Goal: Information Seeking & Learning: Learn about a topic

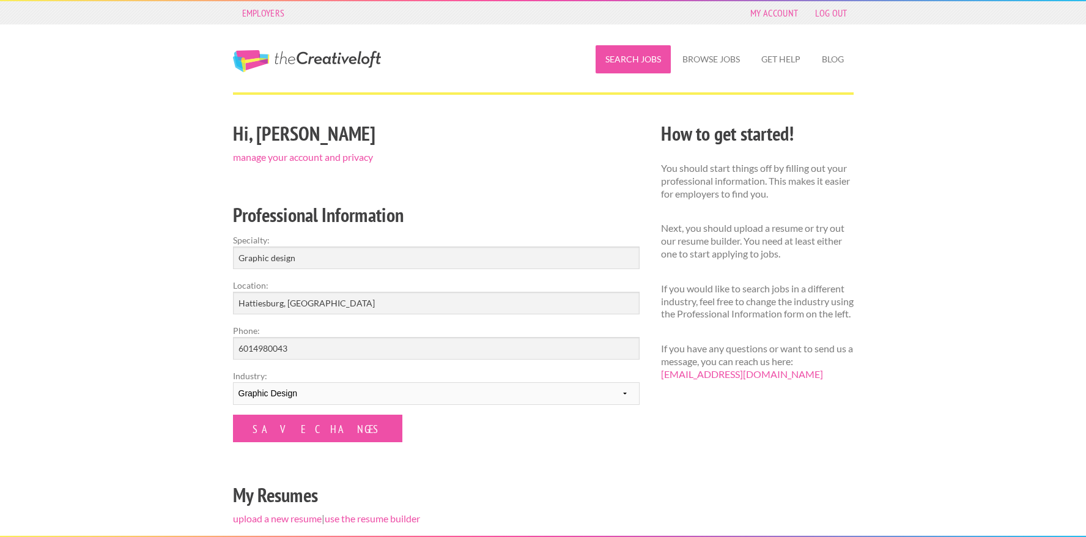
click at [653, 70] on link "Search Jobs" at bounding box center [633, 59] width 75 height 28
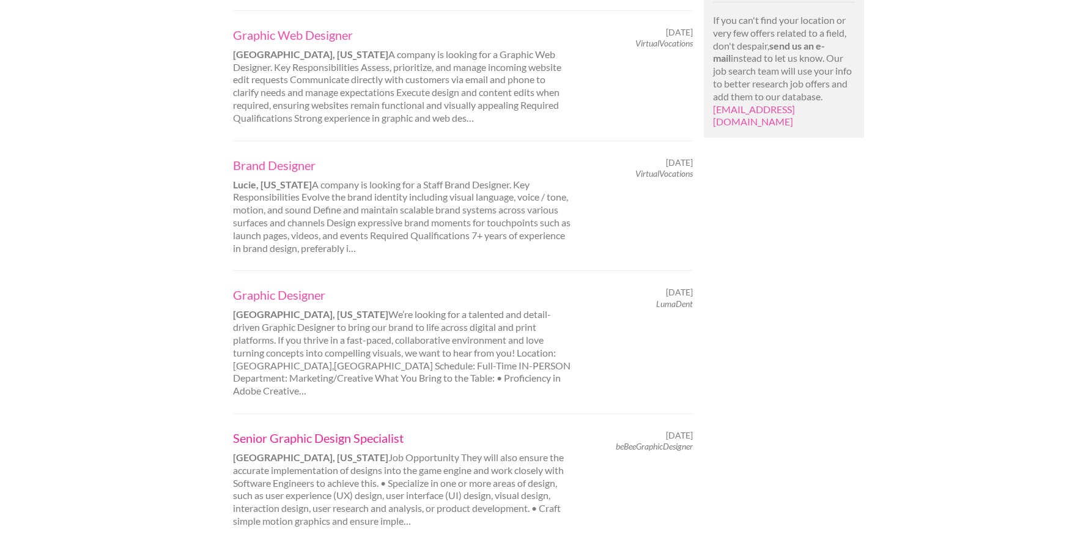
scroll to position [1199, 0]
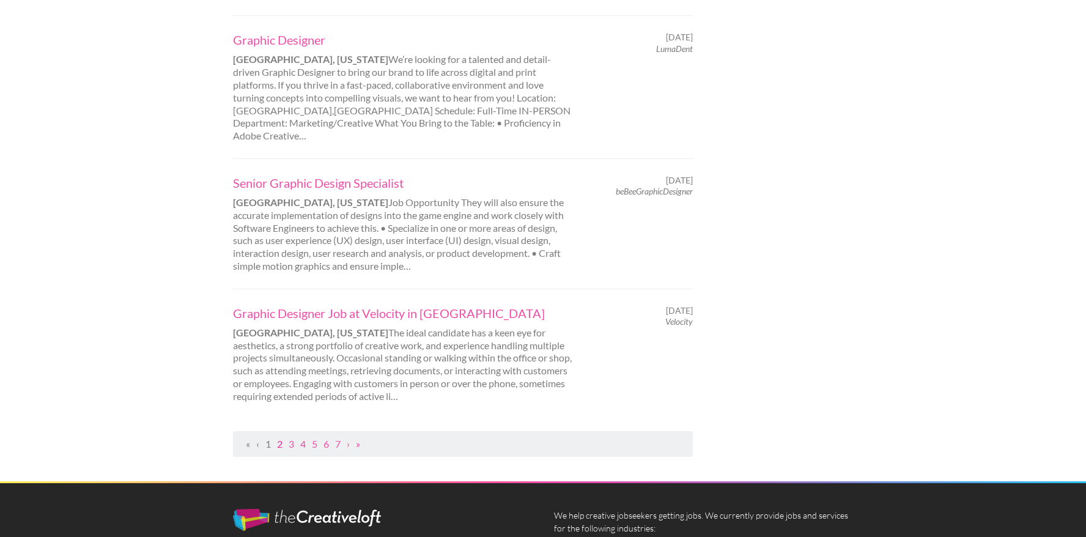
click at [278, 438] on link "2" at bounding box center [280, 444] width 6 height 12
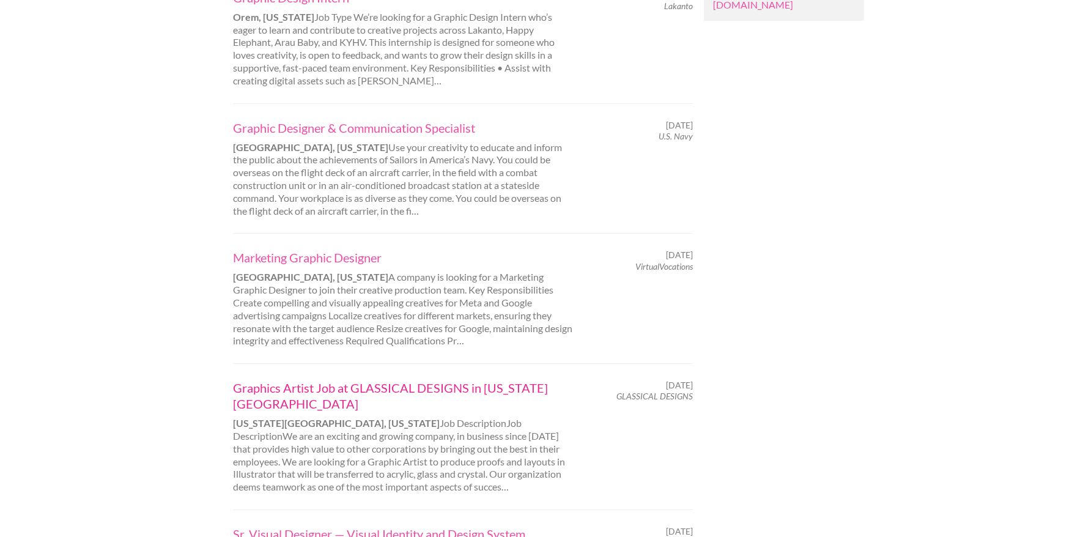
scroll to position [1062, 0]
click at [285, 379] on link "Graphics Artist Job at GLASSICAL DESIGNS in Colorado Springs" at bounding box center [403, 395] width 340 height 32
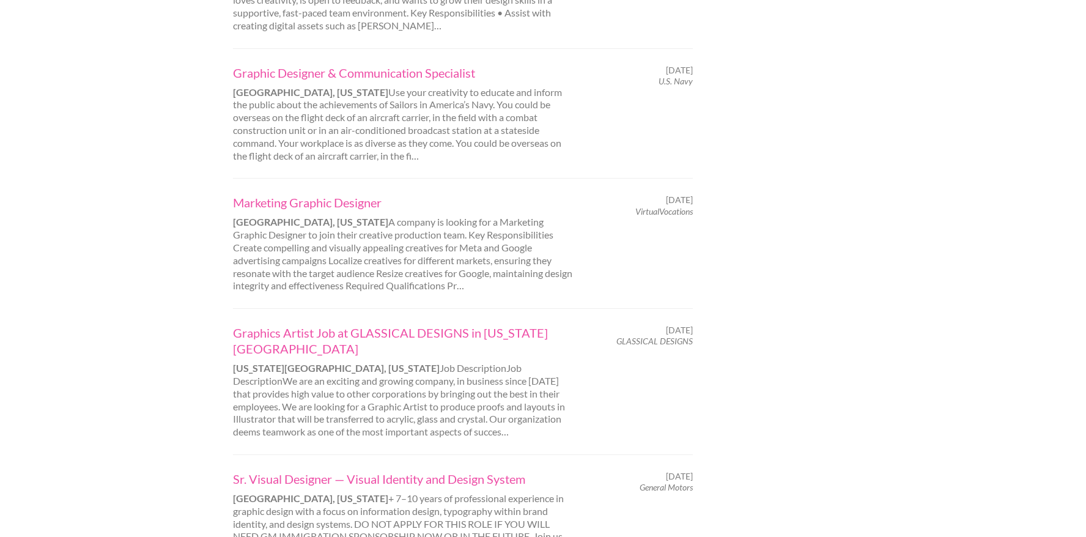
scroll to position [1118, 0]
click at [317, 193] on link "Marketing Graphic Designer" at bounding box center [403, 201] width 340 height 16
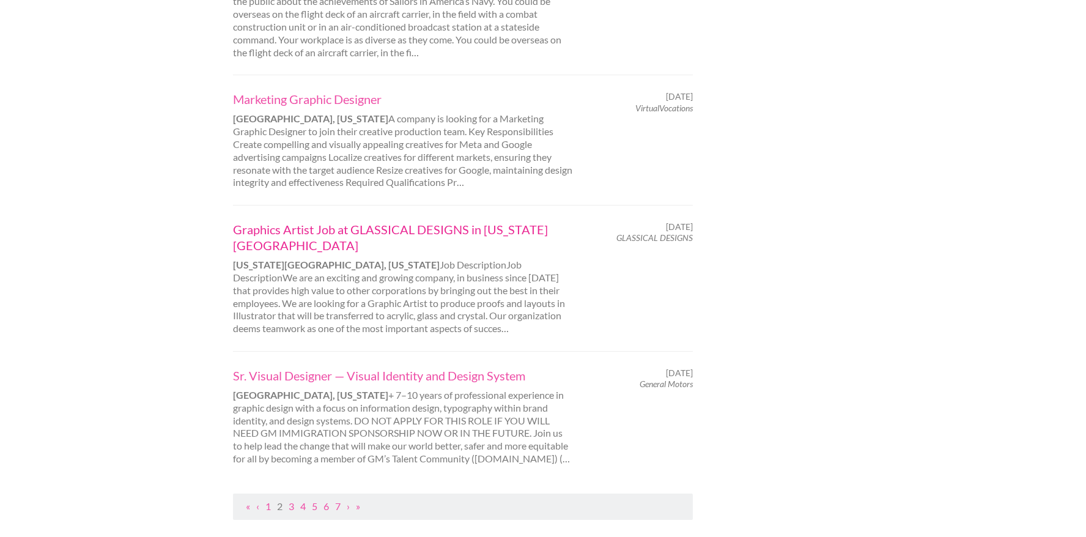
scroll to position [1226, 0]
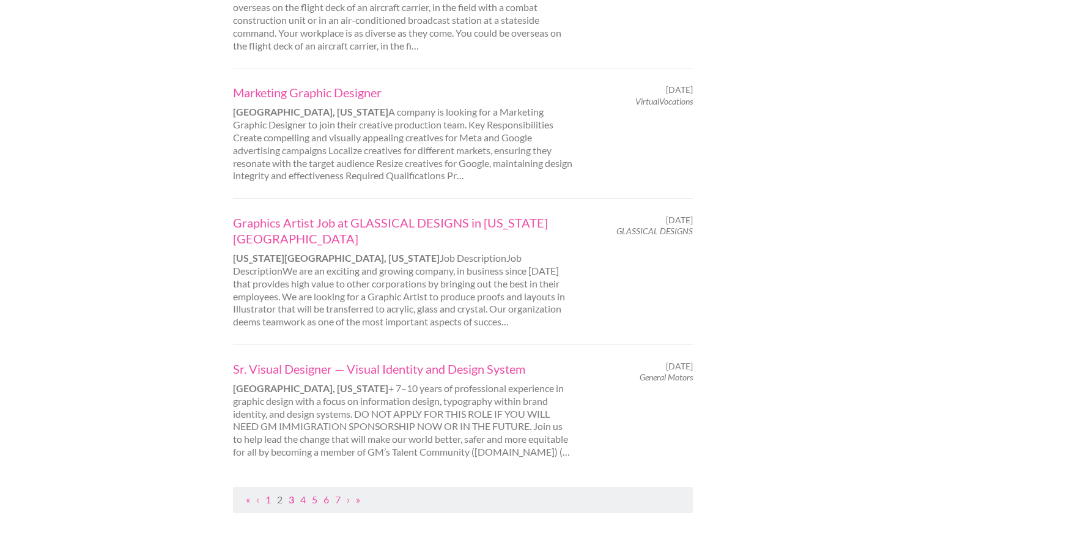
click at [290, 494] on link "3" at bounding box center [292, 500] width 6 height 12
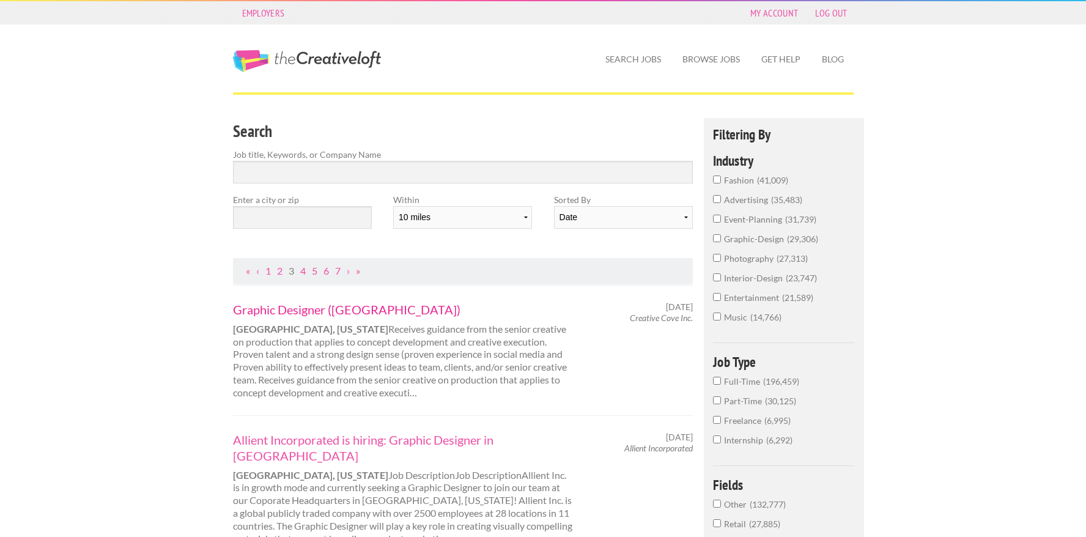
click at [360, 307] on link "Graphic Designer (Framingham)" at bounding box center [403, 309] width 340 height 16
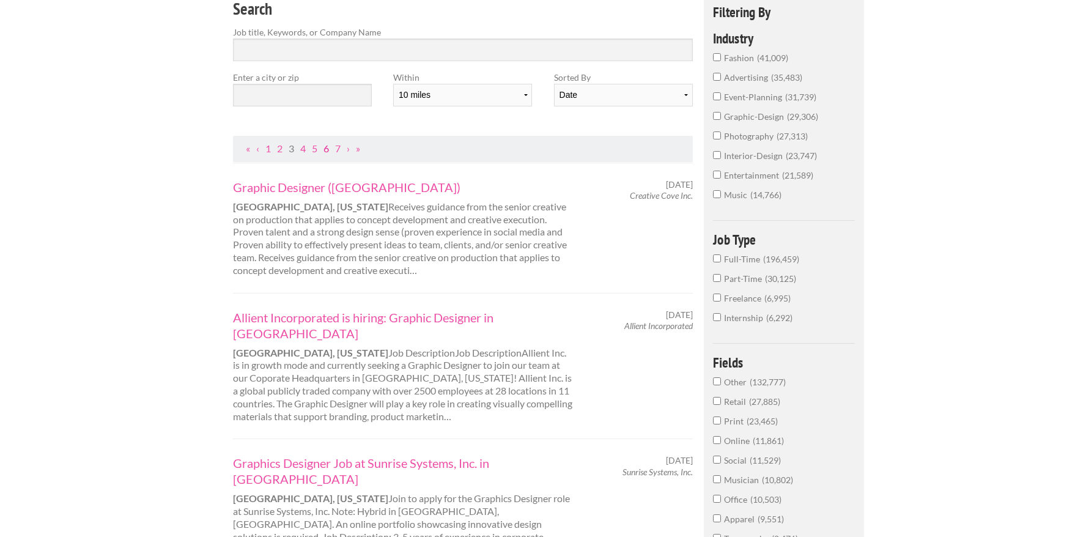
click at [325, 267] on div "Graphic Designer (Framingham) Framingham, Massachusetts Receives guidance from …" at bounding box center [402, 228] width 361 height 98
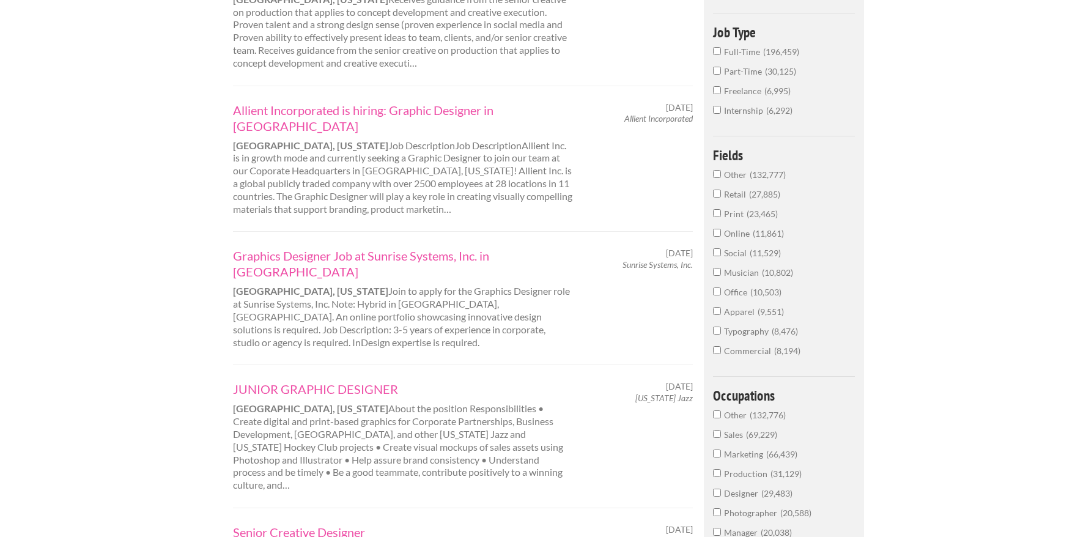
scroll to position [337, 0]
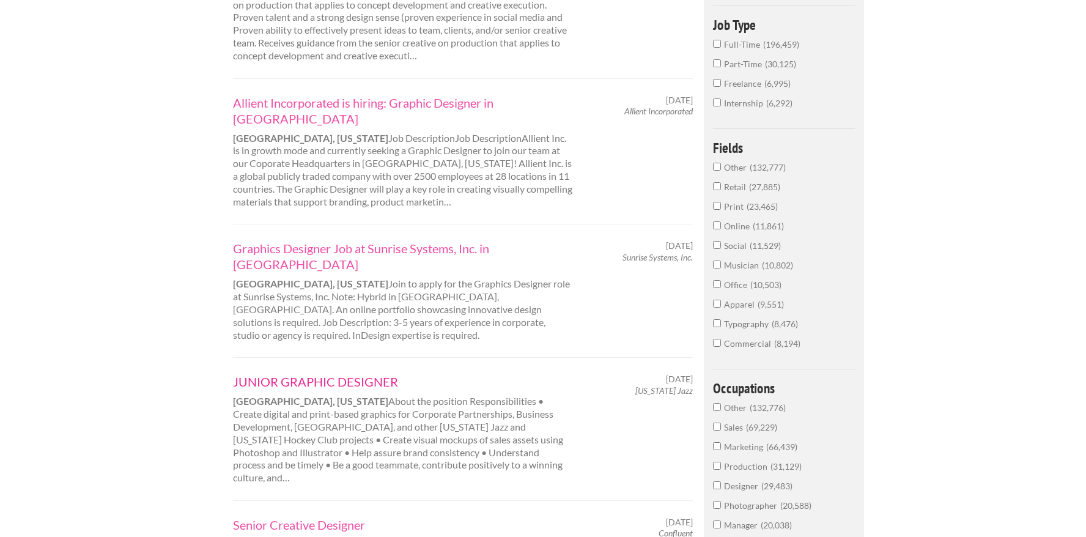
click at [314, 374] on link "JUNIOR GRAPHIC DESIGNER" at bounding box center [403, 382] width 340 height 16
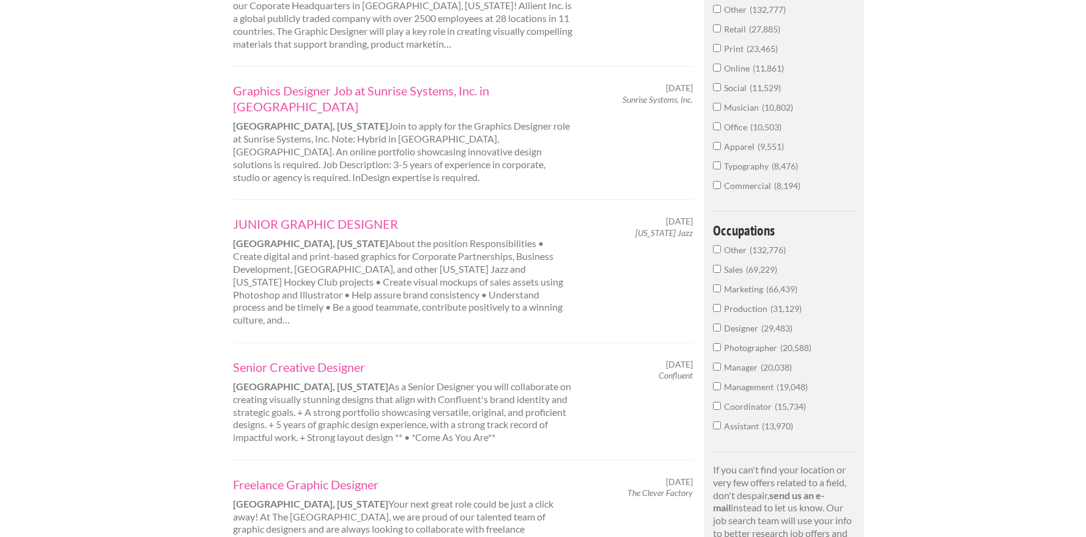
scroll to position [498, 0]
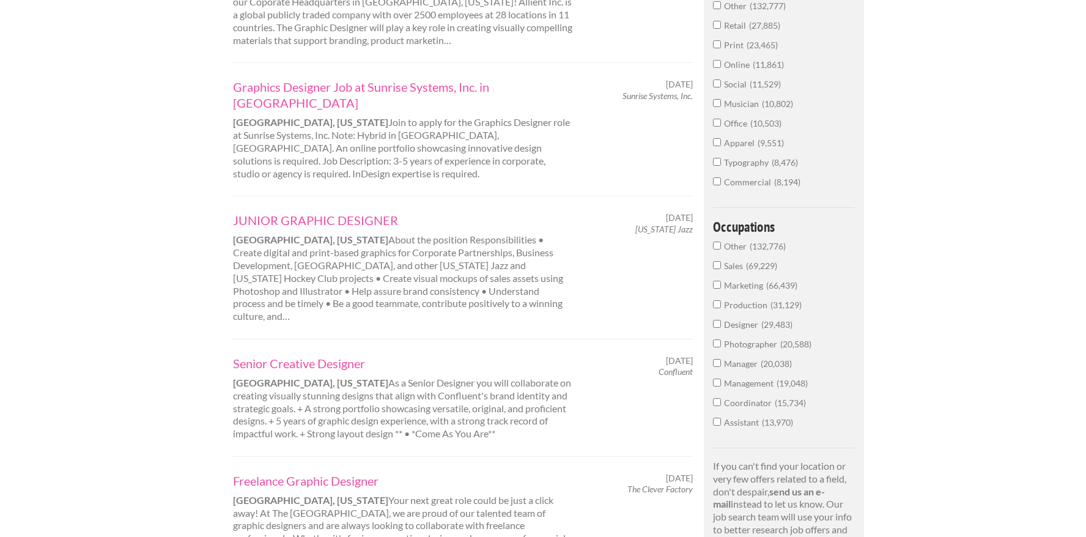
click at [332, 196] on div "JUNIOR GRAPHIC DESIGNER Salt lake City, Utah About the position Responsibilitie…" at bounding box center [463, 267] width 461 height 143
click at [338, 212] on link "JUNIOR GRAPHIC DESIGNER" at bounding box center [403, 220] width 340 height 16
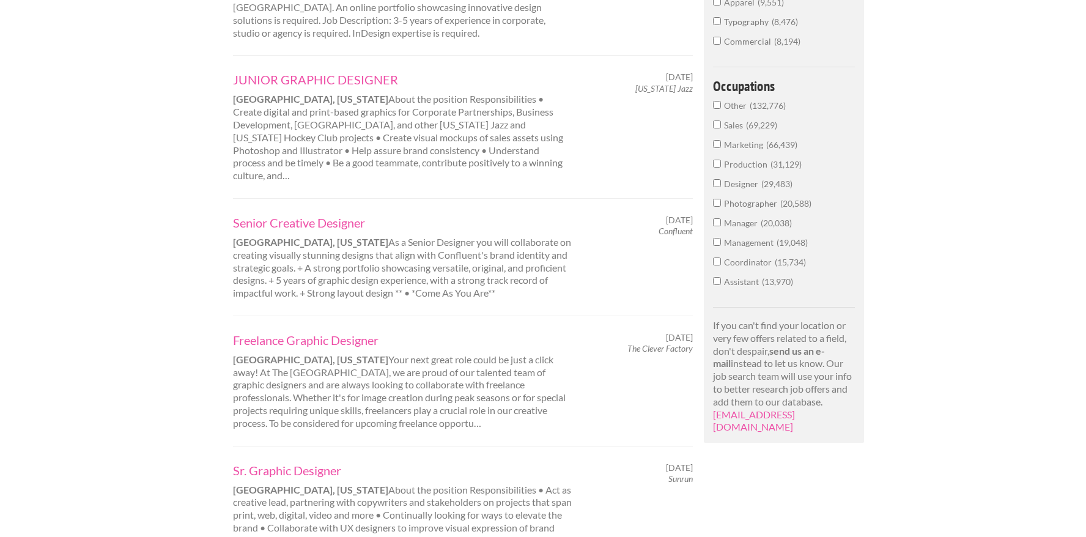
scroll to position [657, 0]
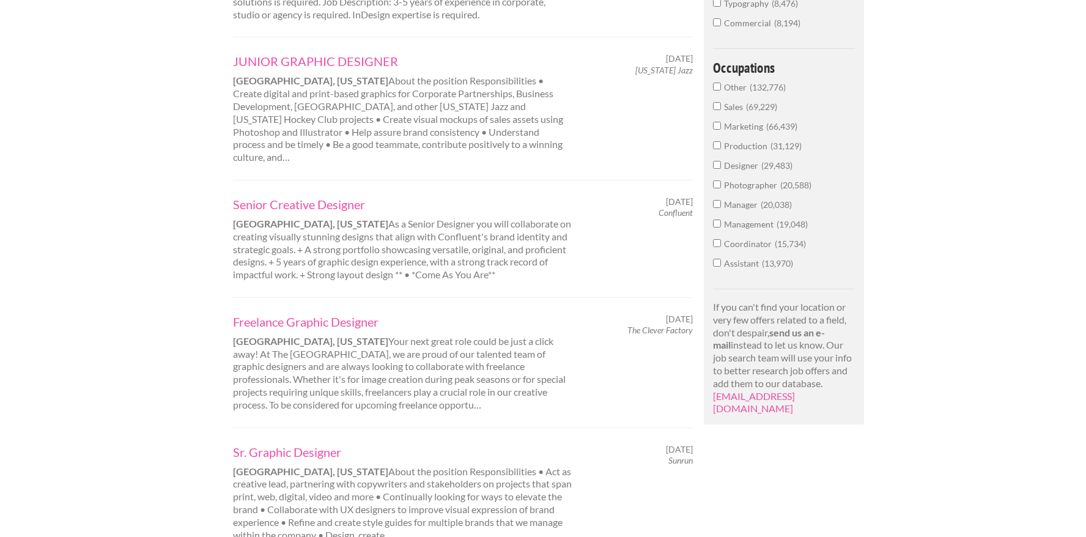
click at [349, 314] on div "Freelance Graphic Designer Nashville, Tennessee Your next great role could be j…" at bounding box center [402, 363] width 361 height 98
click at [336, 314] on link "Freelance Graphic Designer" at bounding box center [403, 322] width 340 height 16
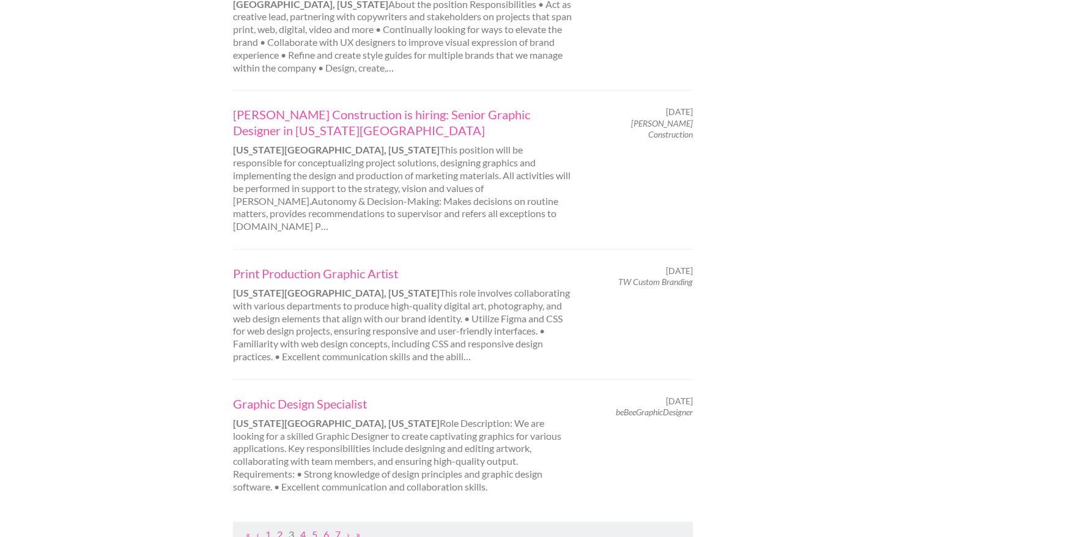
scroll to position [1142, 0]
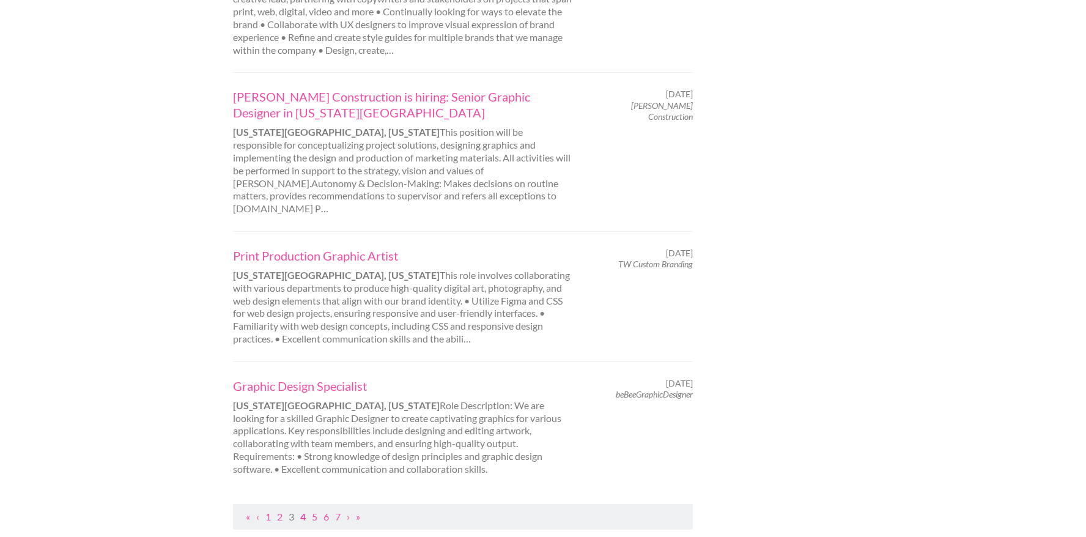
click at [304, 511] on link "4" at bounding box center [303, 517] width 6 height 12
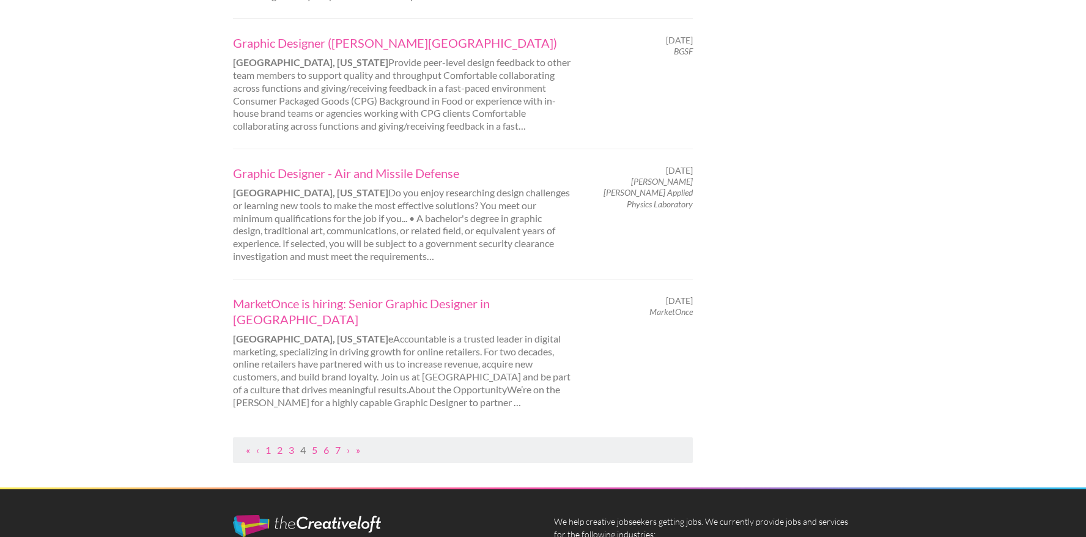
scroll to position [1210, 0]
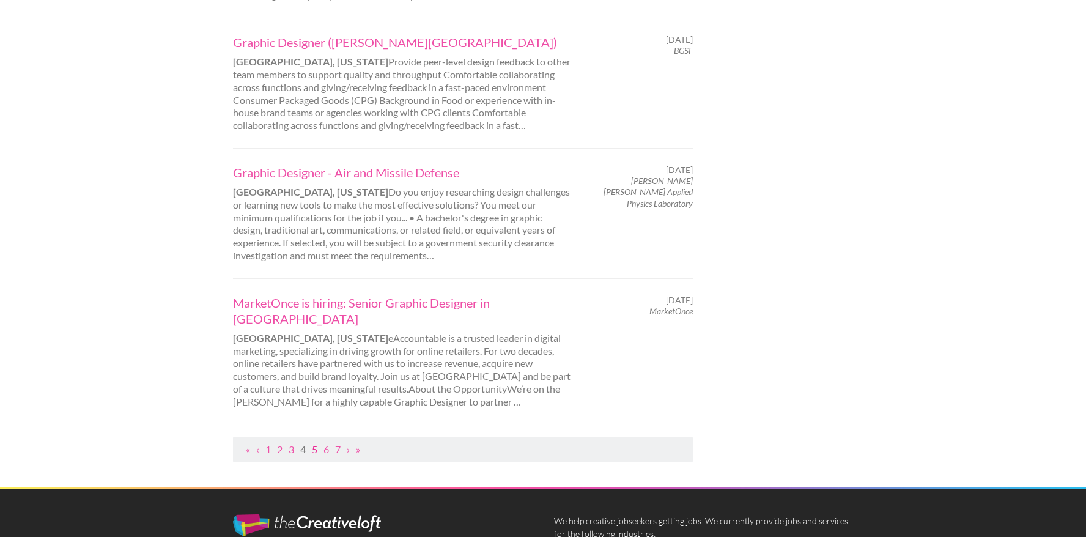
click at [315, 443] on link "5" at bounding box center [315, 449] width 6 height 12
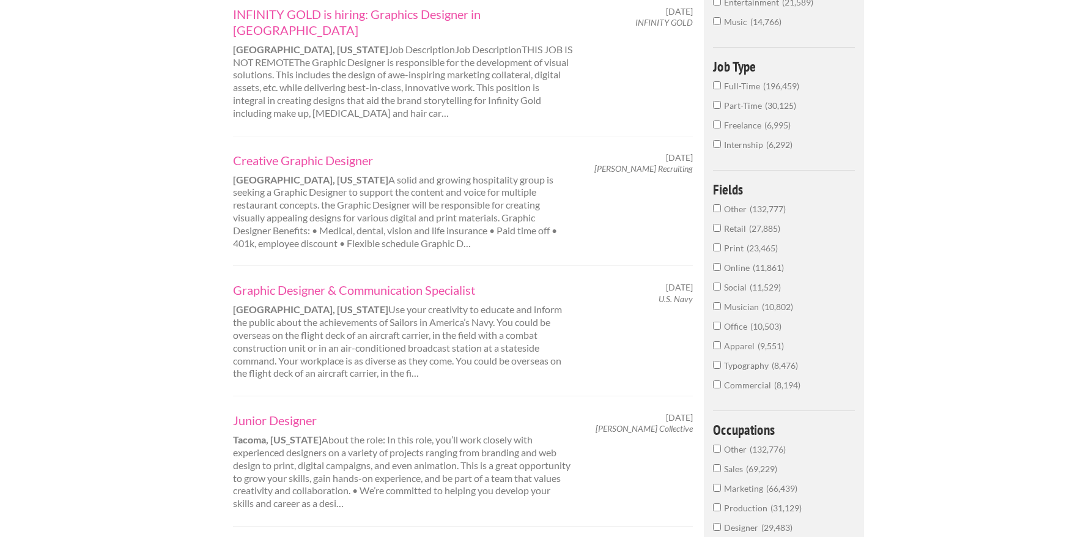
scroll to position [296, 0]
click at [300, 365] on div "Graphic Designer & Communication Specialist Seattle, Washington Use your creati…" at bounding box center [463, 330] width 461 height 130
click at [297, 412] on link "Junior Designer" at bounding box center [403, 420] width 340 height 16
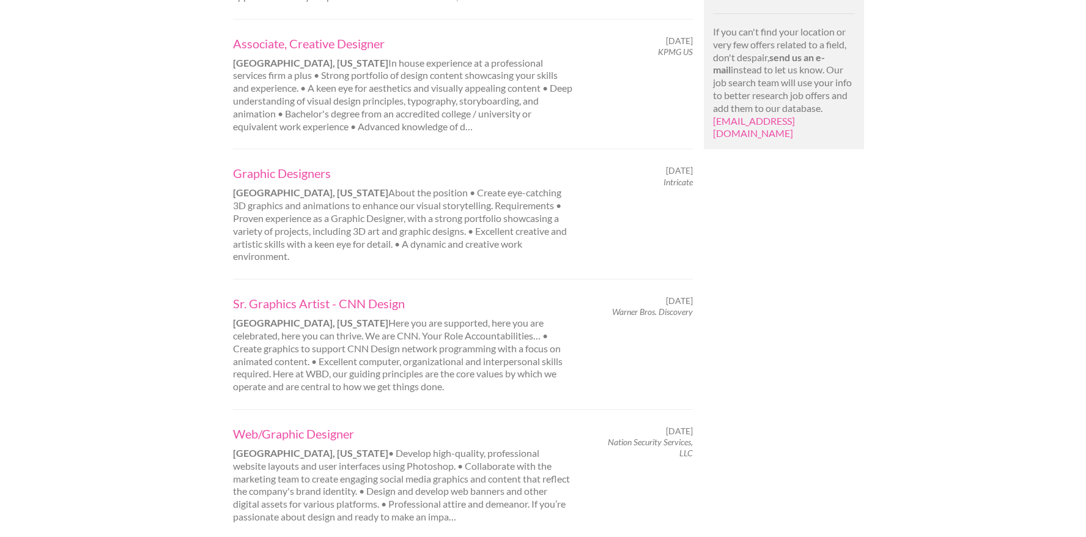
scroll to position [1282, 0]
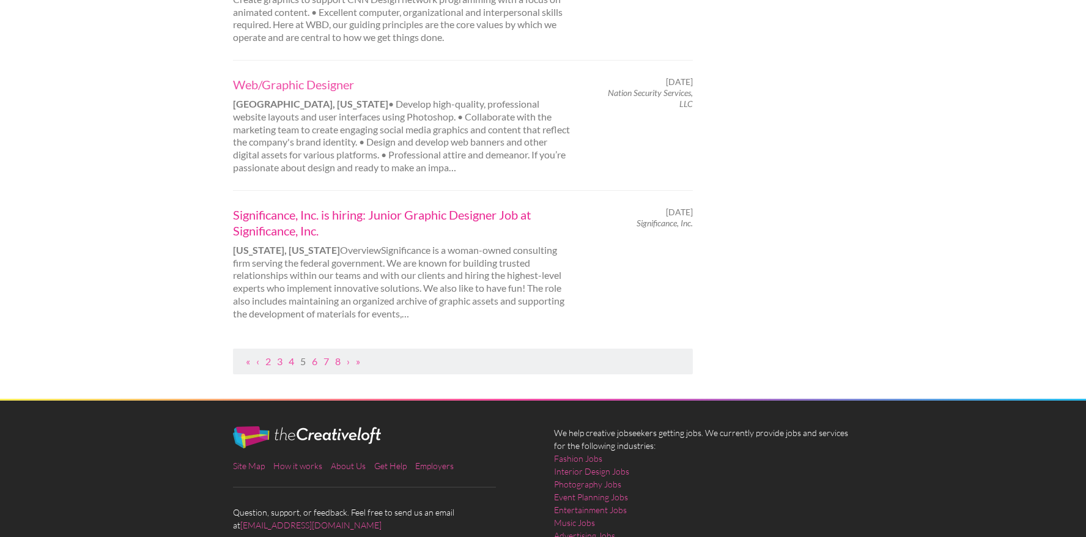
click at [459, 207] on link "Significance, Inc. is hiring: Junior Graphic Designer Job at Significance, Inc." at bounding box center [403, 223] width 340 height 32
click at [314, 355] on link "6" at bounding box center [315, 361] width 6 height 12
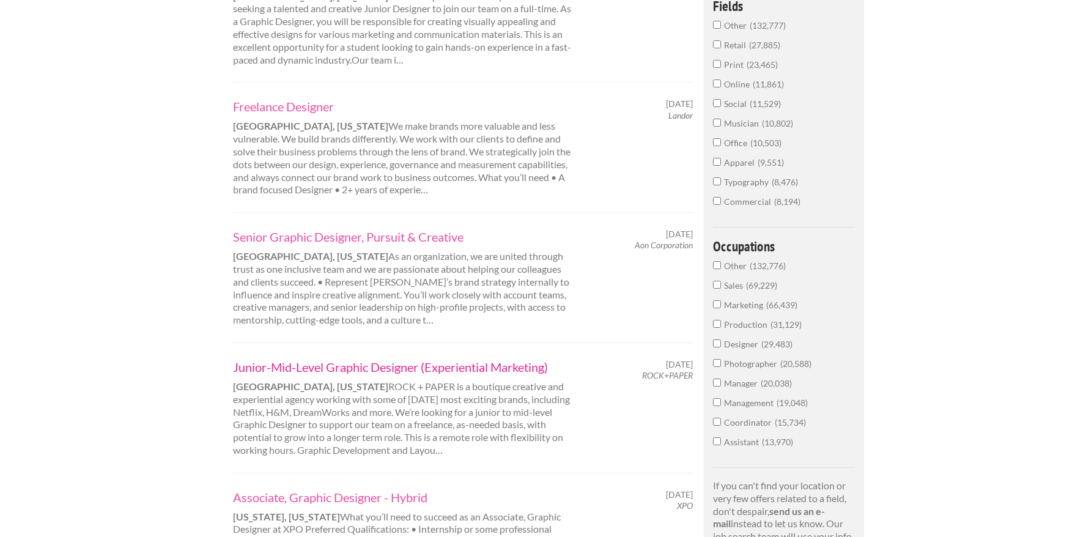
scroll to position [552, 0]
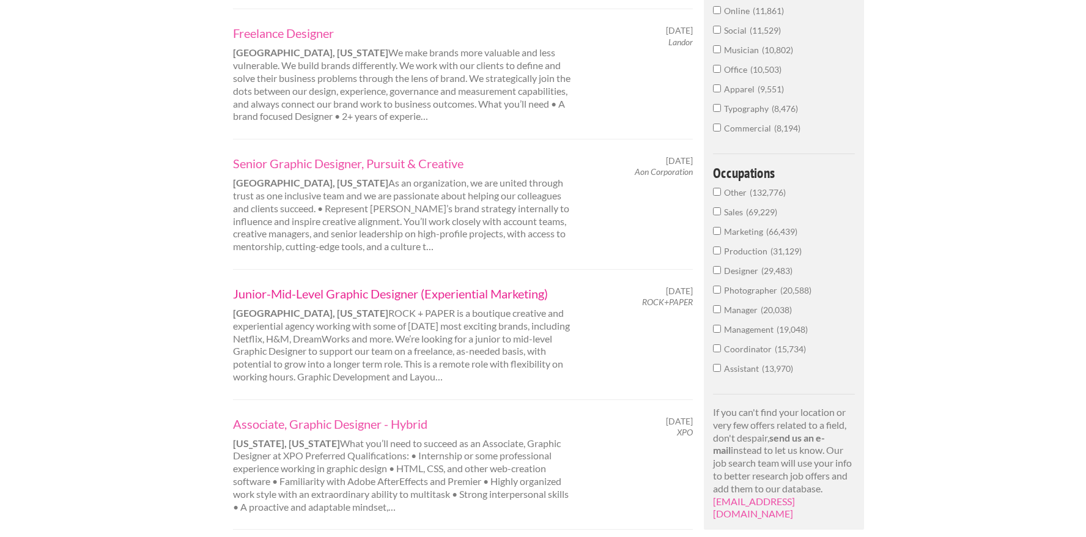
click at [342, 286] on link "Junior-Mid-Level Graphic Designer (Experiential Marketing)" at bounding box center [403, 294] width 340 height 16
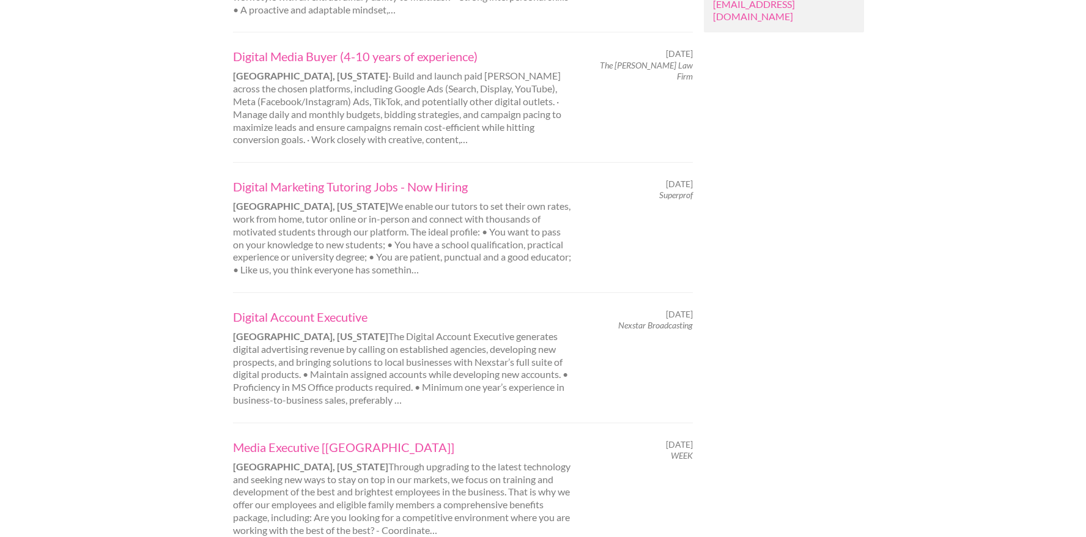
scroll to position [1281, 0]
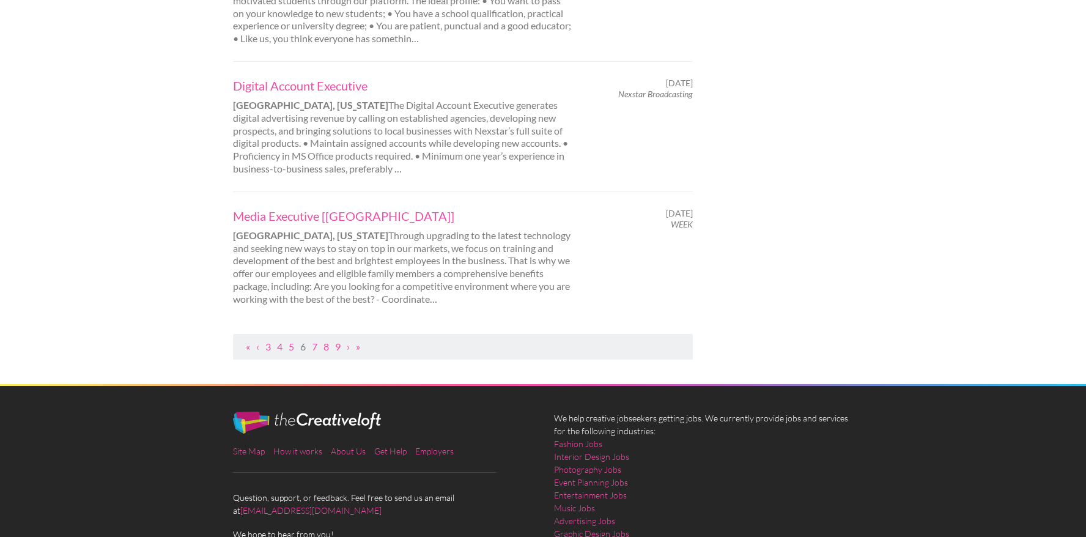
click at [311, 341] on ul "« ‹ 3 4 5 6 7 8 9 › »" at bounding box center [463, 347] width 447 height 13
click at [313, 341] on link "7" at bounding box center [315, 347] width 6 height 12
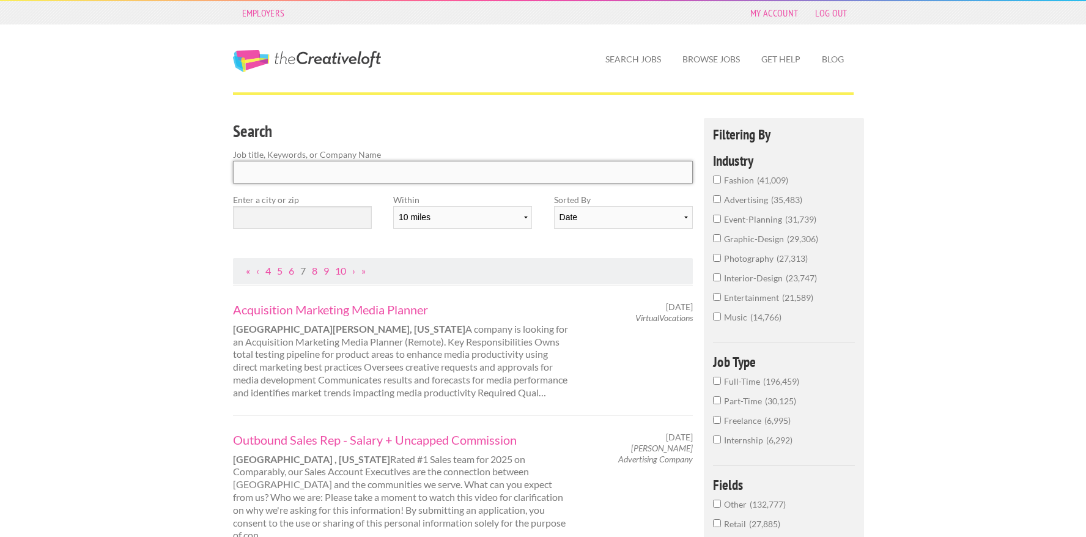
click at [321, 170] on input "Search" at bounding box center [463, 172] width 461 height 23
click at [487, 224] on select "10 miles 20 miles 50 miles 100 miles 200 miles 300 miles 400 miles 500 miles" at bounding box center [462, 217] width 139 height 23
select select "500"
click at [393, 206] on select "10 miles 20 miles 50 miles 100 miles 200 miles 300 miles 400 miles 500 miles" at bounding box center [462, 217] width 139 height 23
click at [448, 165] on input "Search" at bounding box center [463, 172] width 461 height 23
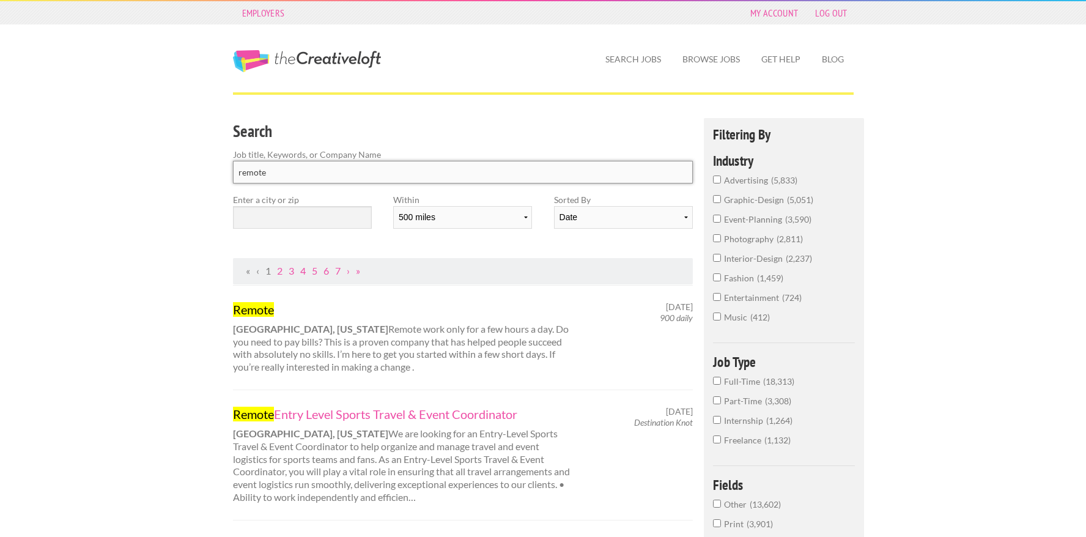
type input "remote"
click button "submit" at bounding box center [0, 0] width 0 height 0
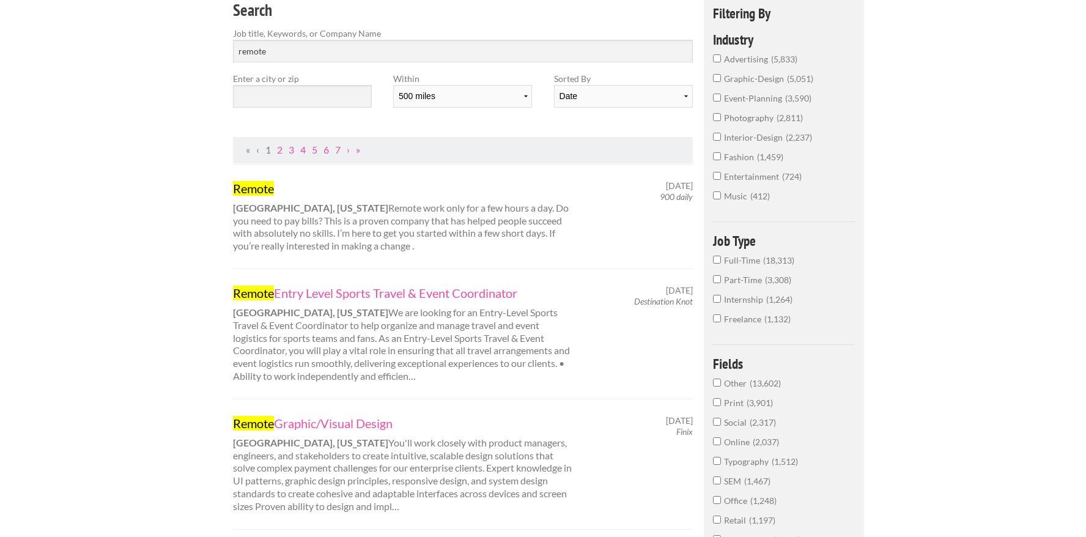
scroll to position [149, 0]
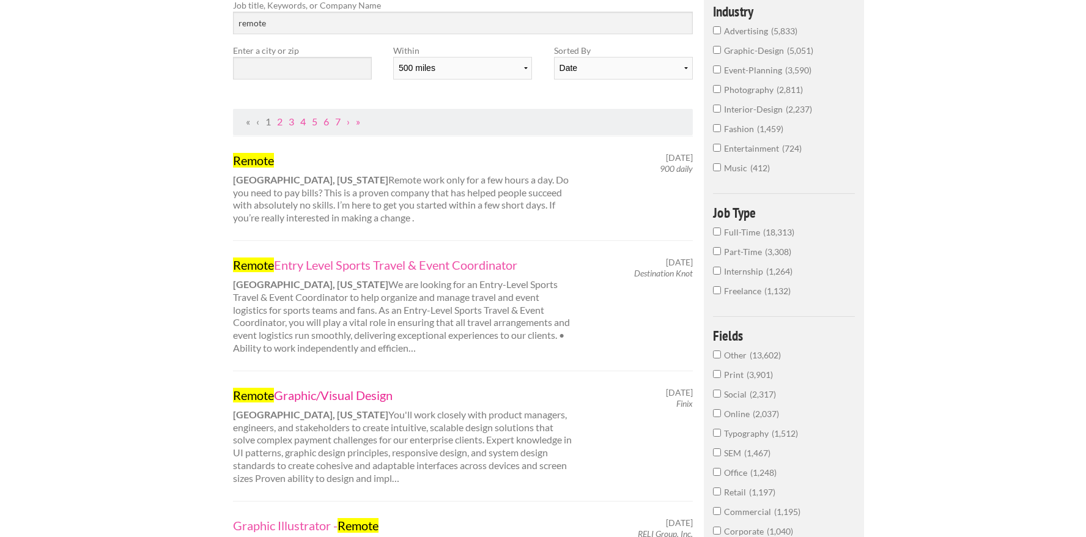
click at [339, 388] on link "Remote Graphic/Visual Design" at bounding box center [403, 395] width 340 height 16
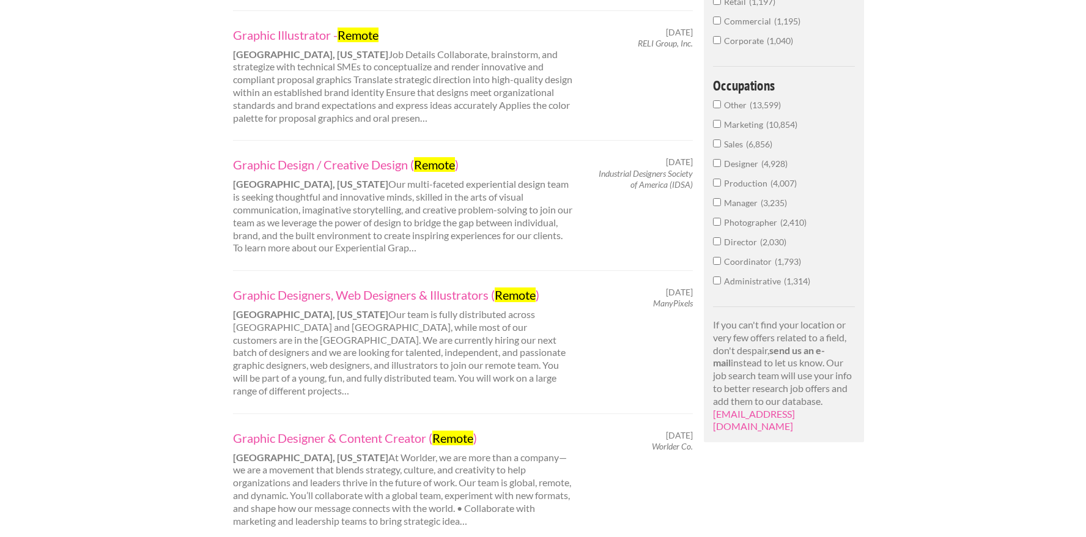
scroll to position [644, 0]
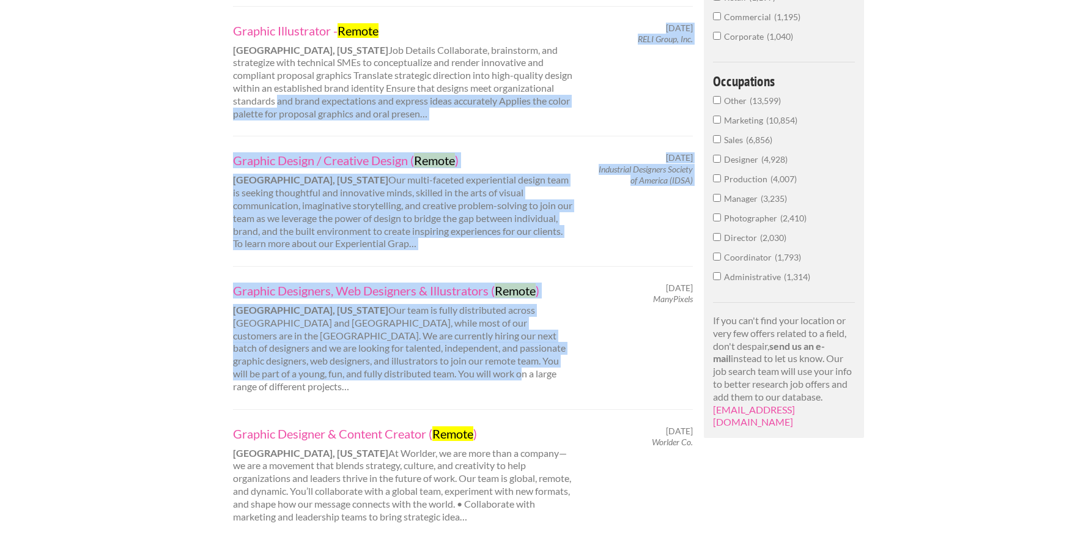
drag, startPoint x: 339, startPoint y: 388, endPoint x: 583, endPoint y: 83, distance: 390.6
click at [583, 83] on ol "Remote Jacksonville, Florida Remote work only for a few hours a day. Do you nee…" at bounding box center [463, 315] width 461 height 1349
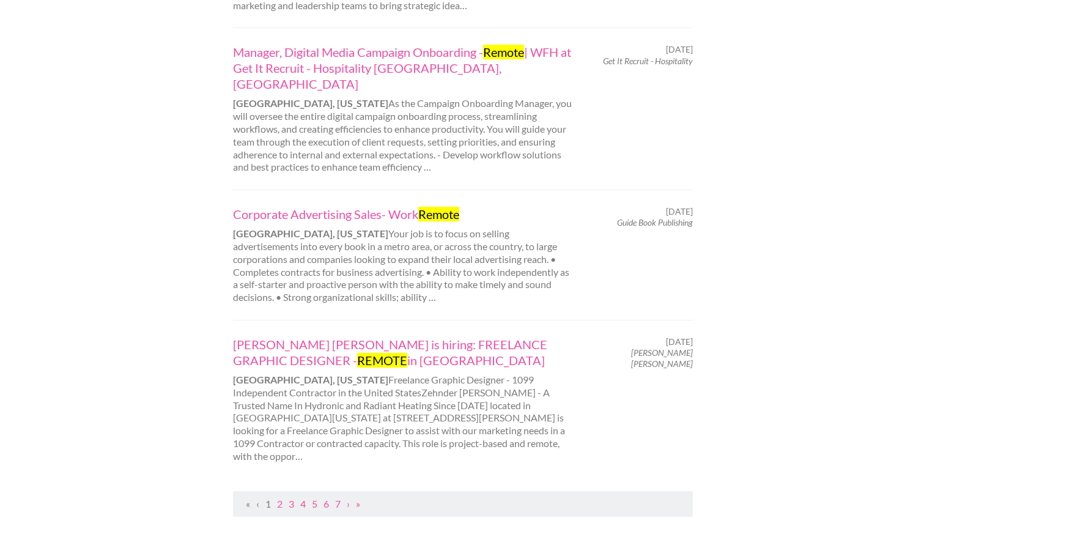
scroll to position [1342, 0]
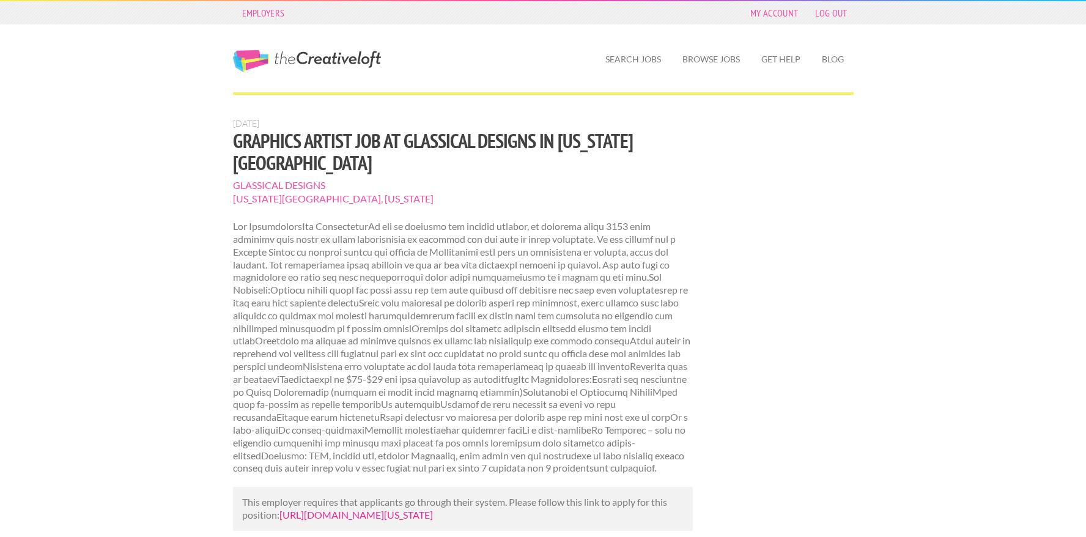
click at [308, 509] on link "https://www.mediabistro.com/jobs/1547106379-graphics-artist-job-at-glassical-de…" at bounding box center [356, 515] width 154 height 12
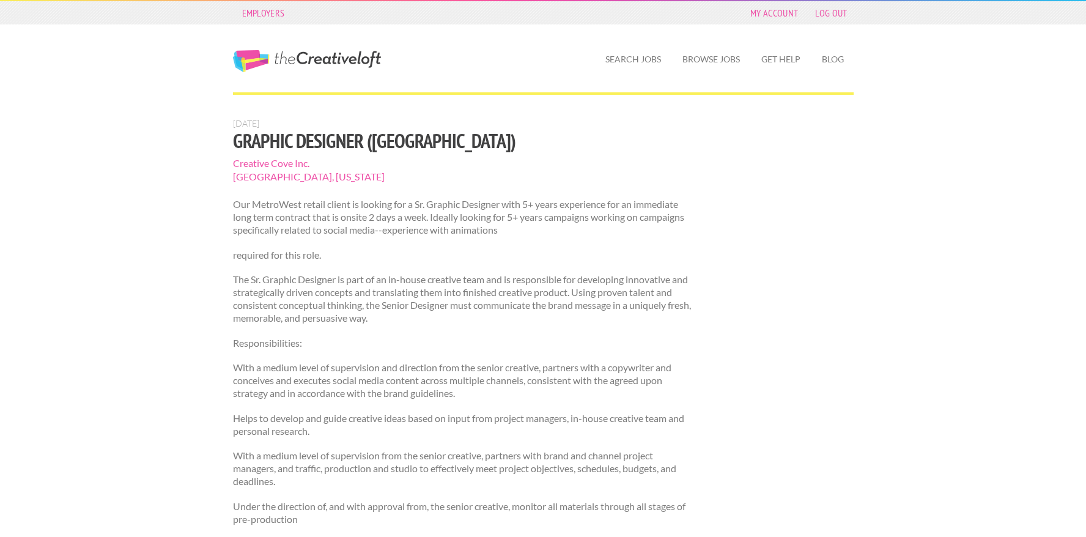
click at [284, 165] on span "Creative Cove Inc." at bounding box center [463, 163] width 461 height 13
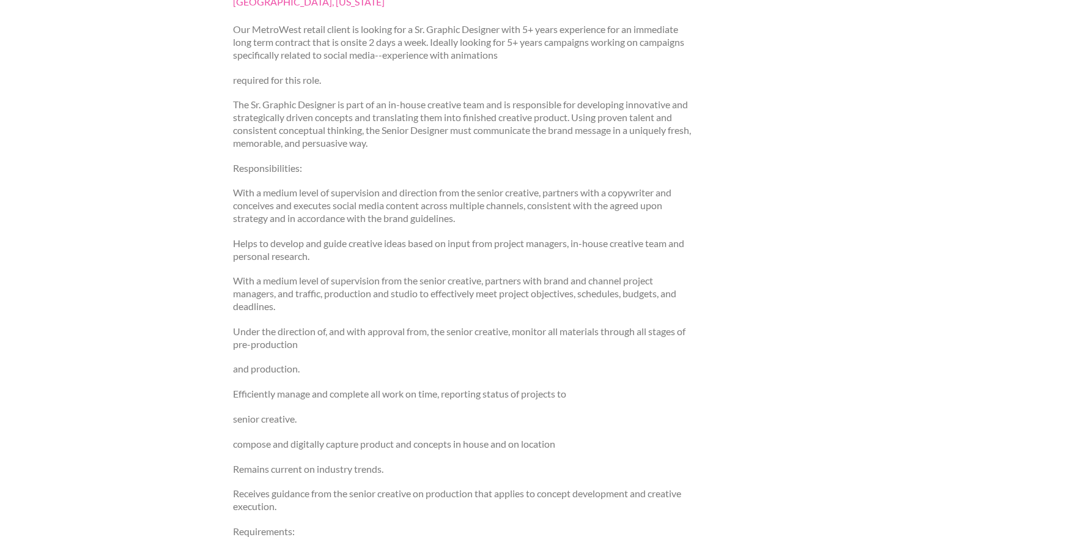
scroll to position [423, 0]
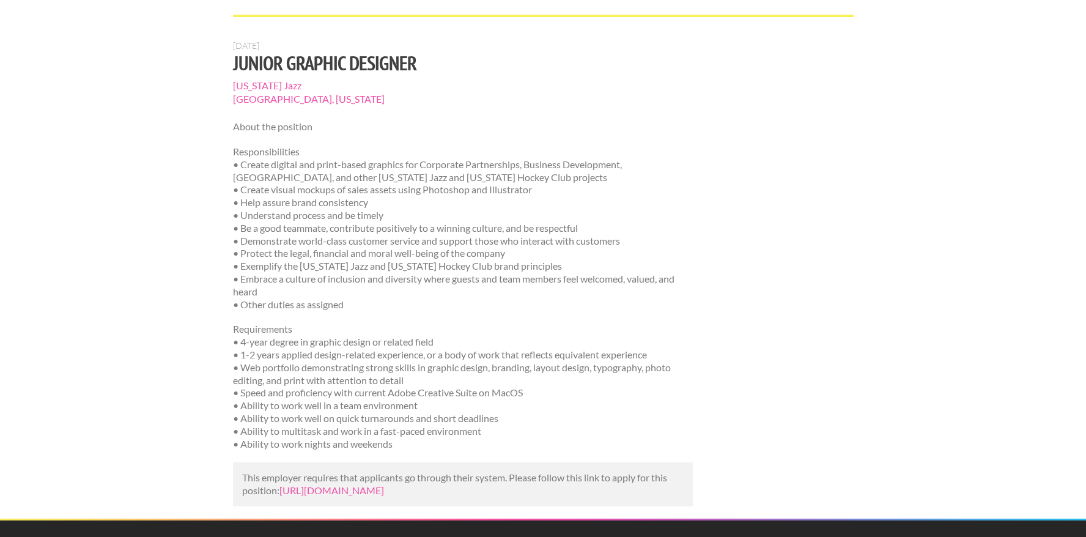
scroll to position [79, 0]
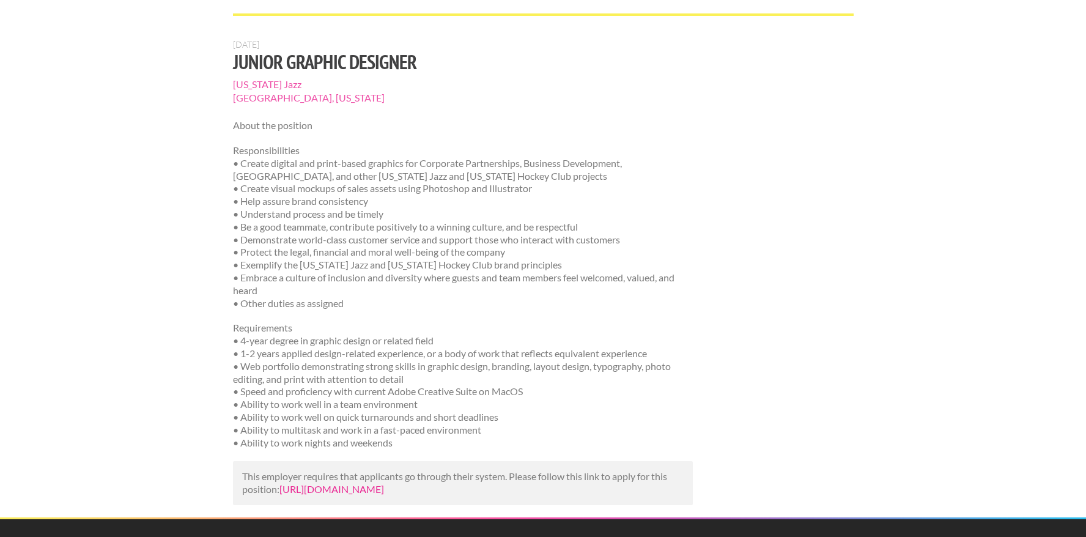
click at [369, 487] on link "https://www.tealhq.com/job/junior-graphic-designer_7360e20f-c688-44c6-b3eb-132c…" at bounding box center [331, 489] width 105 height 12
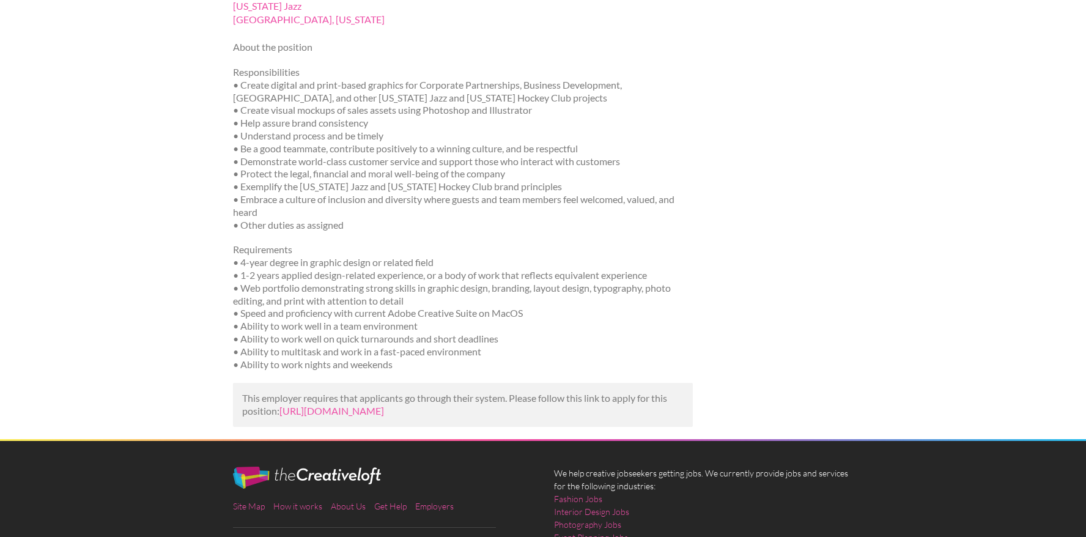
scroll to position [179, 0]
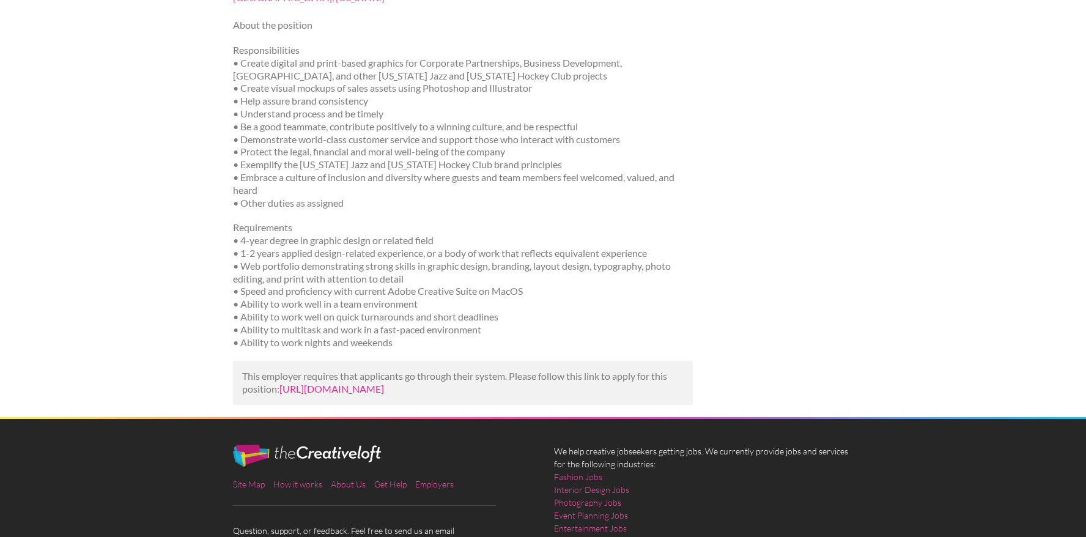
click at [290, 394] on link "[URL][DOMAIN_NAME]" at bounding box center [331, 389] width 105 height 12
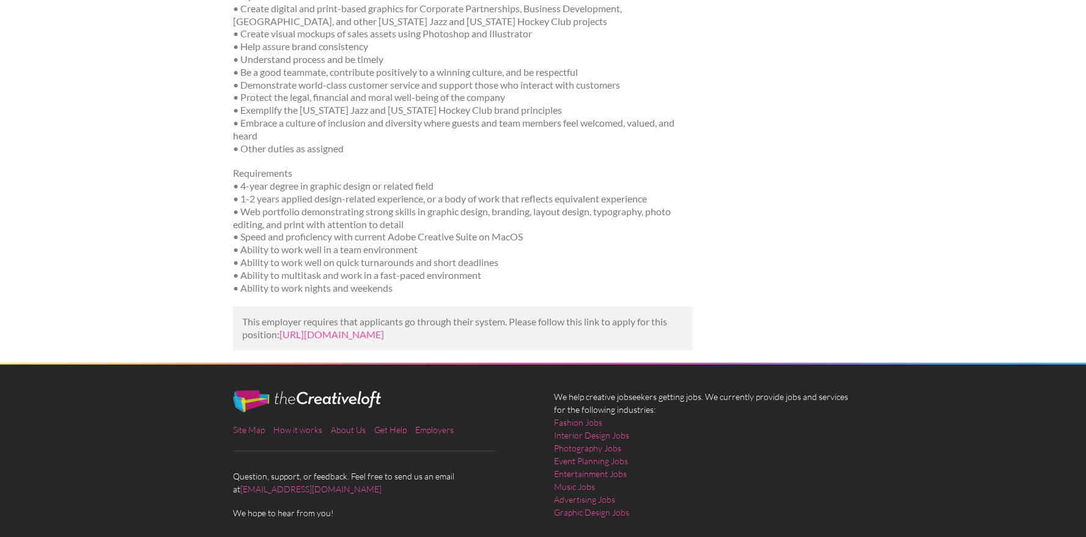
scroll to position [246, 0]
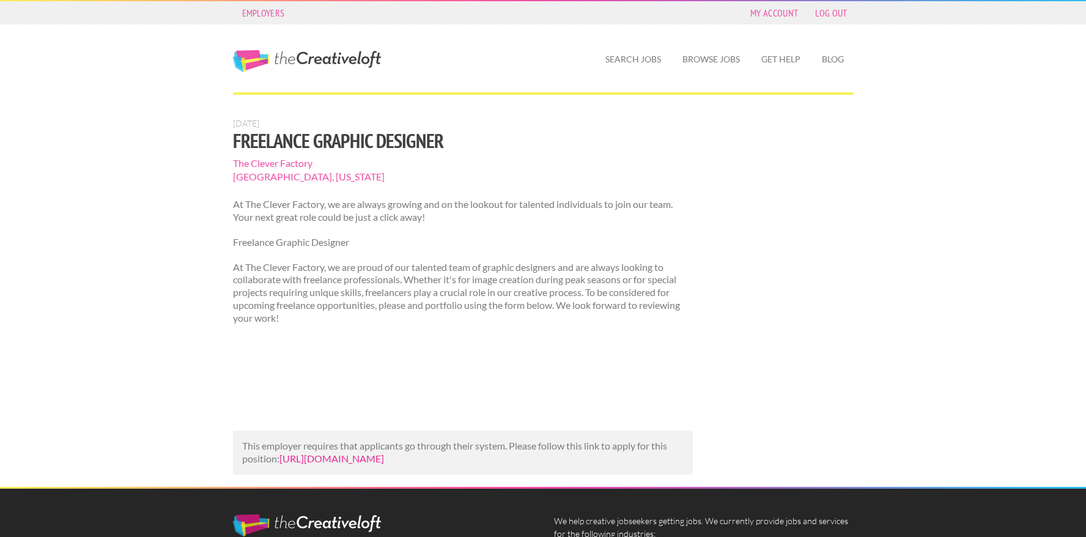
click at [353, 464] on link "https://www.indeed.com/viewjob?jk=e27e5f1f7137ea5e&utm_campaign=google_jobs_app…" at bounding box center [331, 459] width 105 height 12
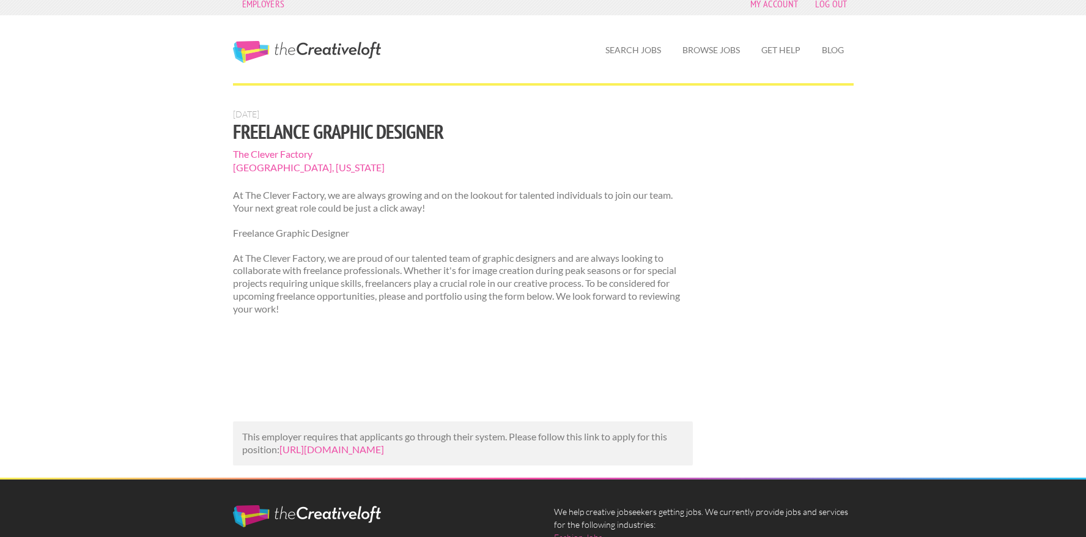
scroll to position [13, 0]
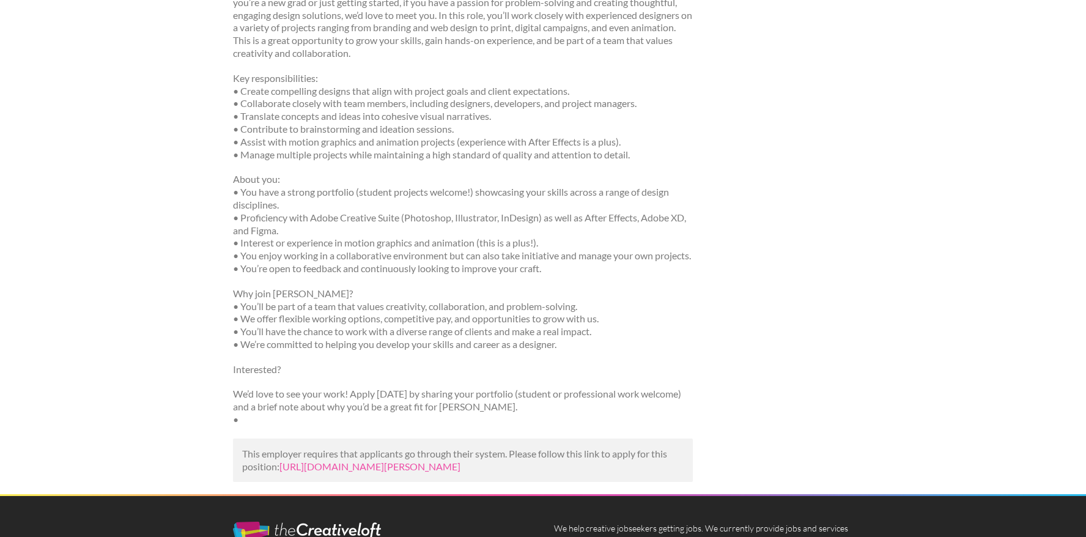
scroll to position [339, 0]
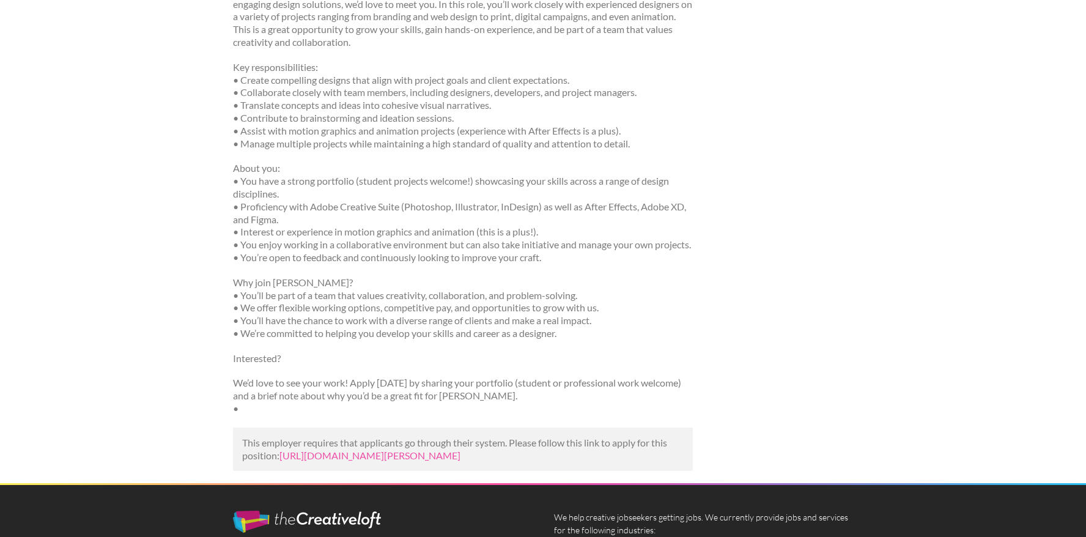
click at [343, 459] on p "This employer requires that applicants go through their system. Please follow t…" at bounding box center [463, 450] width 442 height 26
click at [355, 461] on link "https://www.linkedin.com/jobs/view/junior-designer-at-kern-collective-430022142…" at bounding box center [369, 455] width 181 height 12
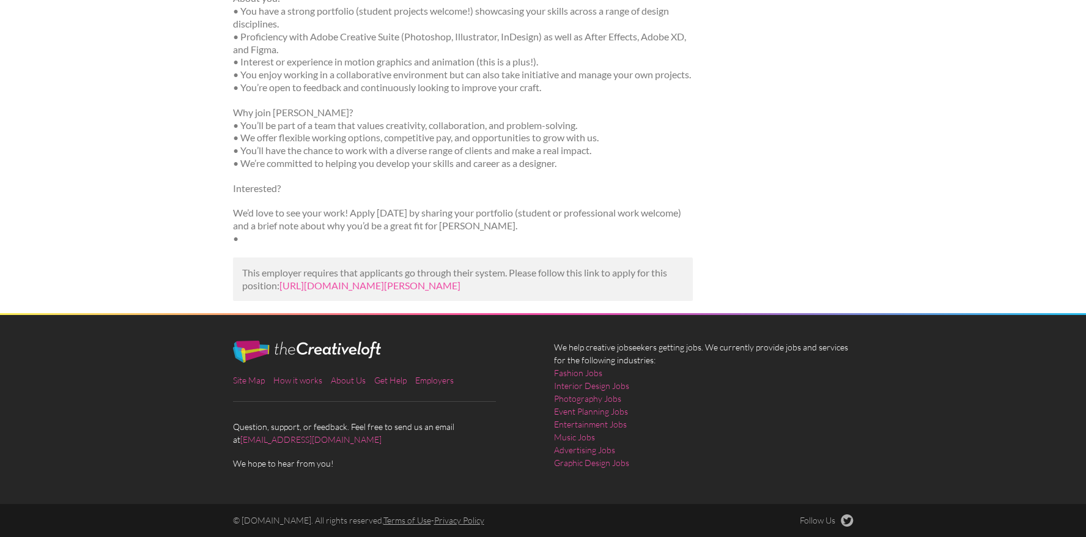
scroll to position [534, 0]
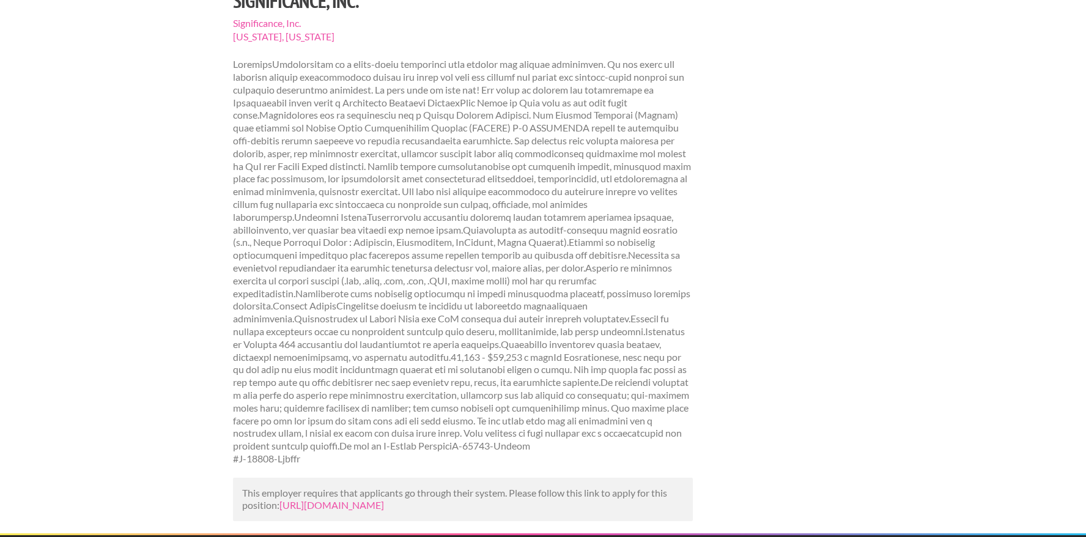
scroll to position [171, 0]
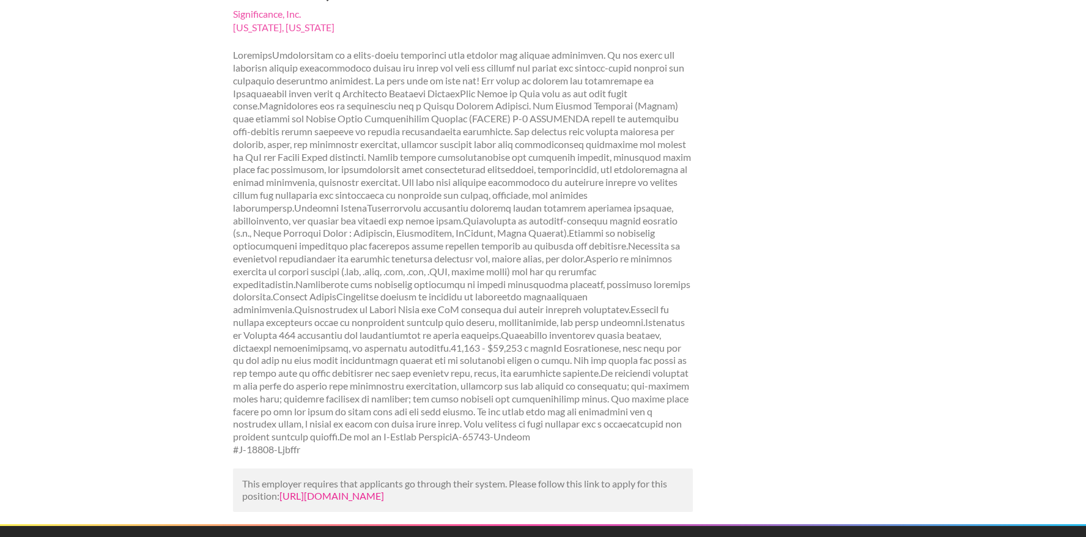
click at [374, 490] on link "[URL][DOMAIN_NAME]" at bounding box center [331, 496] width 105 height 12
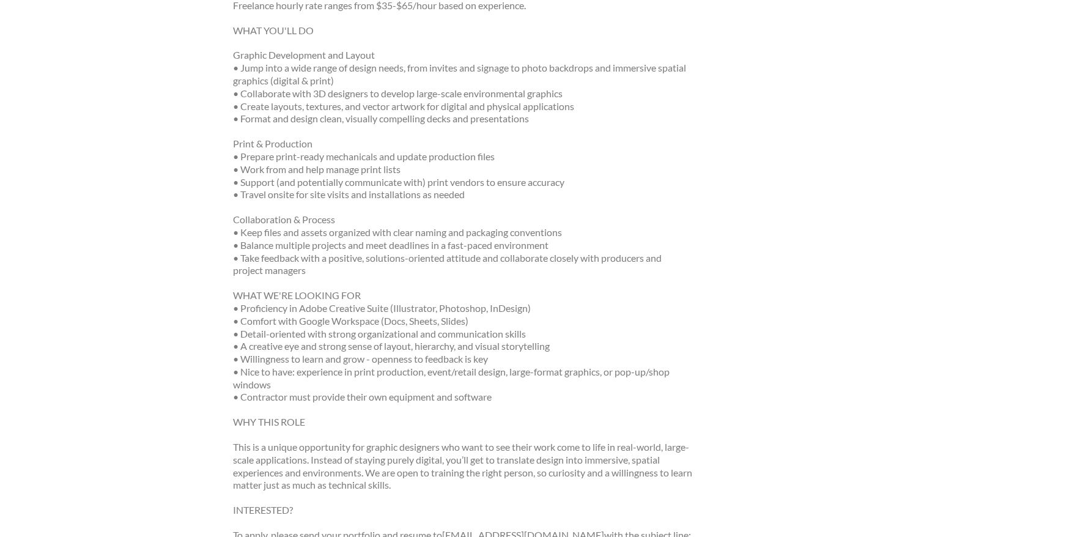
scroll to position [697, 0]
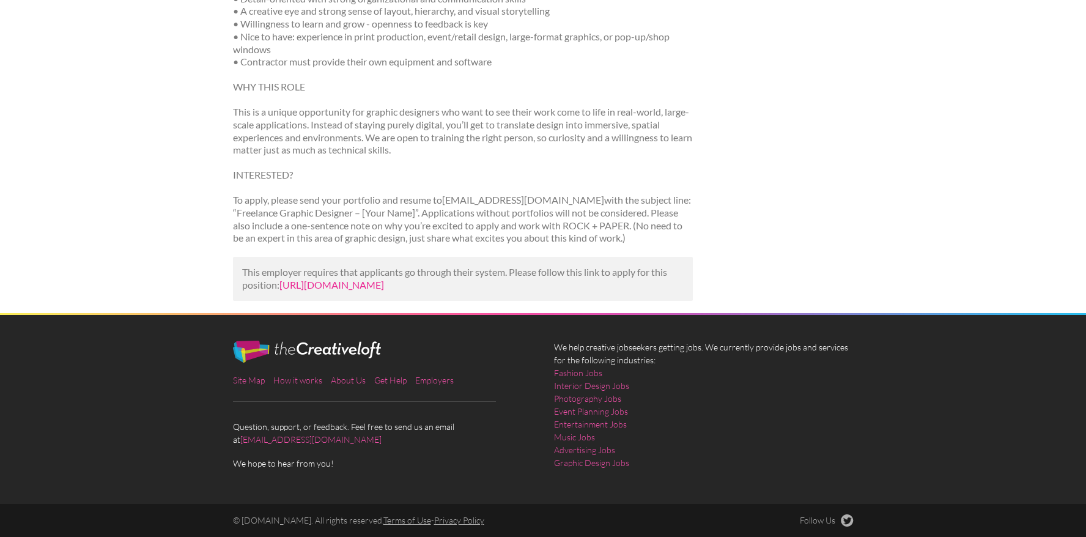
click at [360, 279] on link "[URL][DOMAIN_NAME]" at bounding box center [331, 285] width 105 height 12
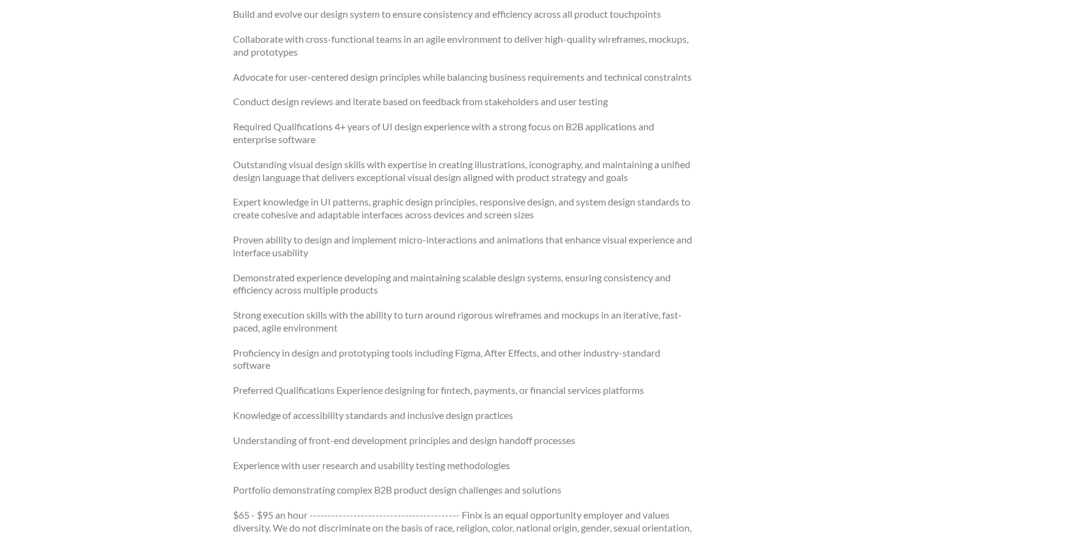
scroll to position [491, 0]
